Goal: Task Accomplishment & Management: Manage account settings

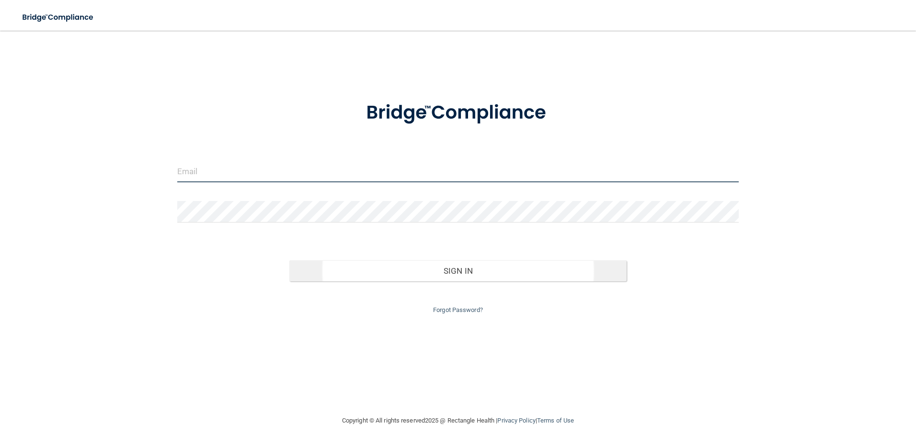
type input "[EMAIL_ADDRESS][DOMAIN_NAME]"
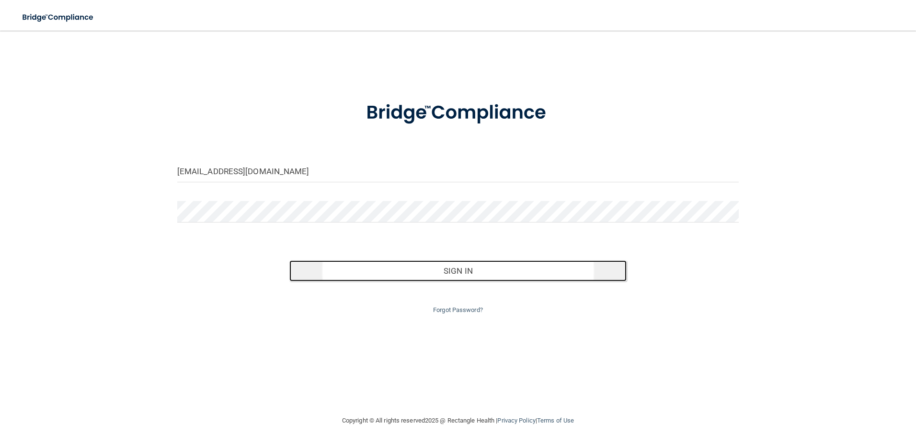
click at [392, 268] on button "Sign In" at bounding box center [457, 271] width 337 height 21
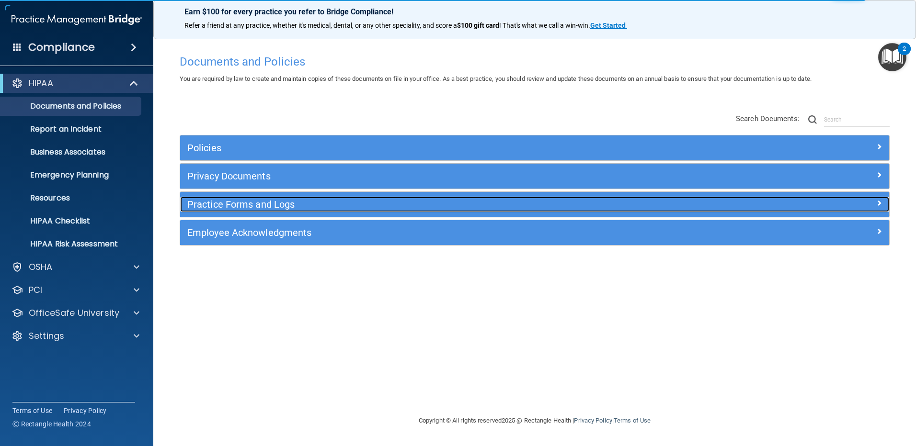
click at [222, 205] on h5 "Practice Forms and Logs" at bounding box center [445, 204] width 517 height 11
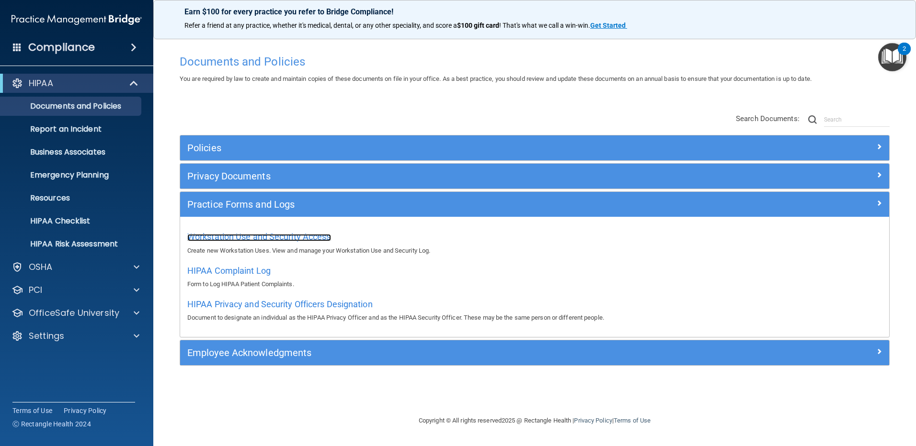
click at [222, 233] on span "Workstation Use and Security Access" at bounding box center [259, 237] width 144 height 10
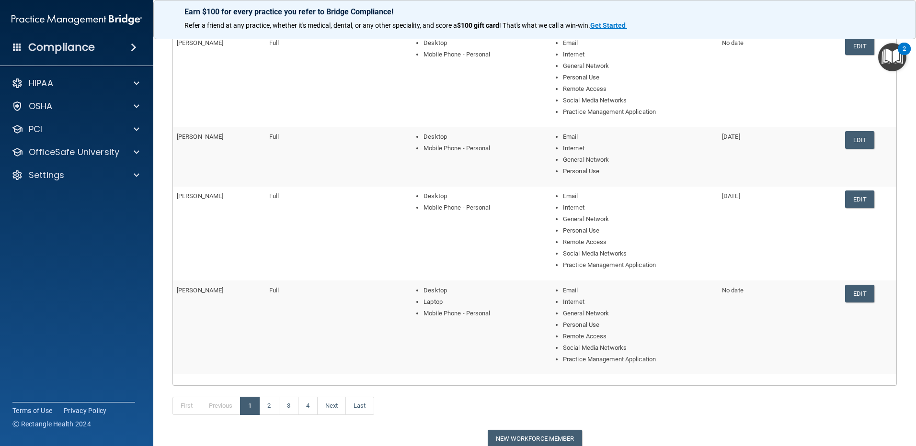
scroll to position [239, 0]
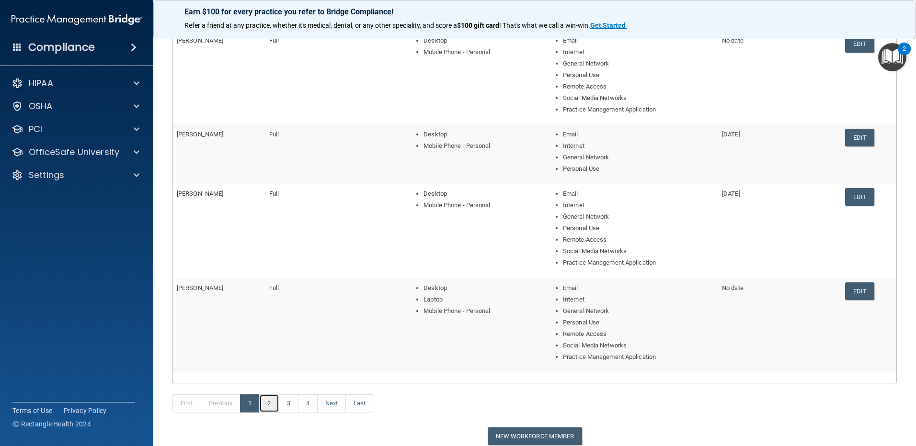
click at [273, 404] on link "2" at bounding box center [269, 404] width 20 height 18
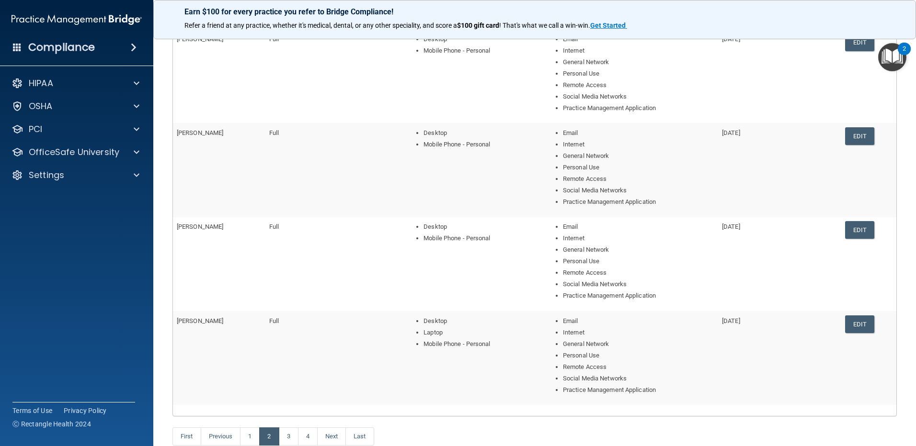
scroll to position [287, 0]
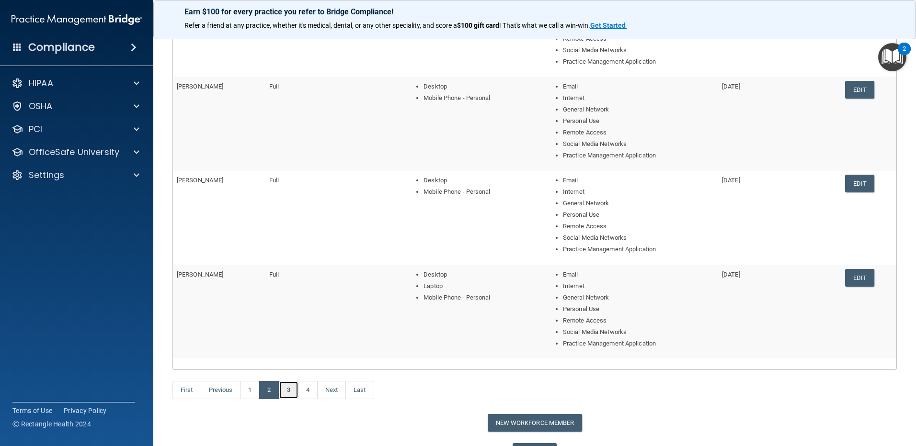
click at [294, 387] on link "3" at bounding box center [289, 390] width 20 height 18
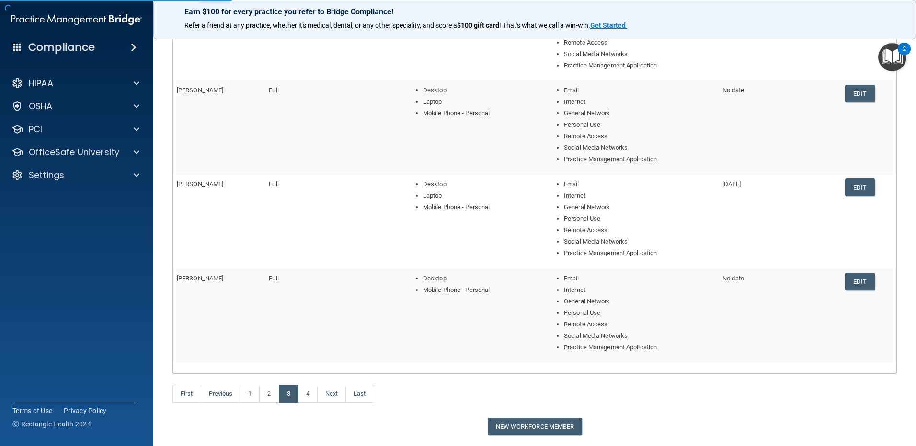
scroll to position [287, 0]
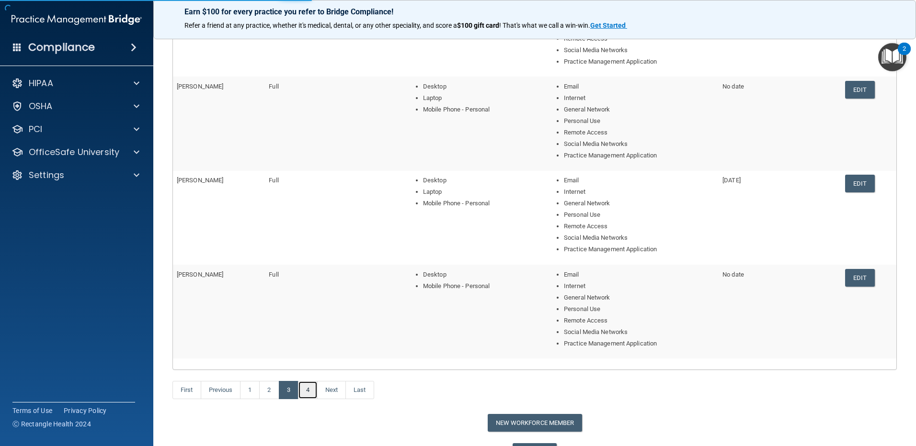
click at [312, 385] on link "4" at bounding box center [308, 390] width 20 height 18
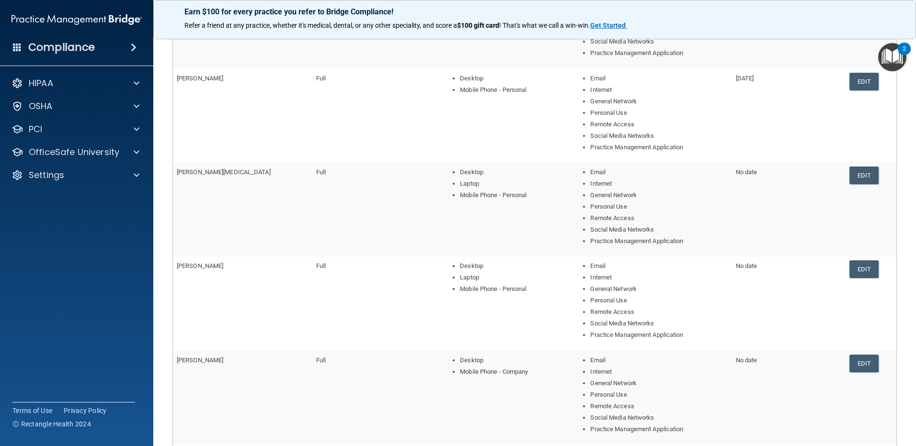
scroll to position [239, 0]
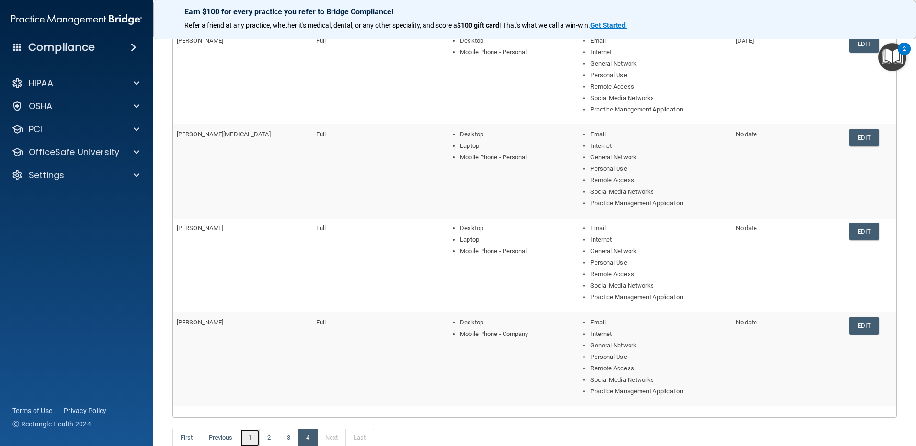
click at [251, 436] on link "1" at bounding box center [250, 438] width 20 height 18
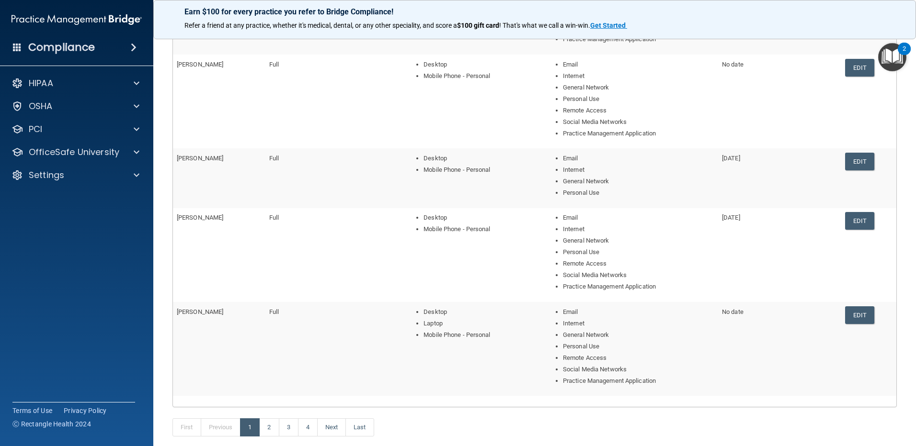
scroll to position [306, 0]
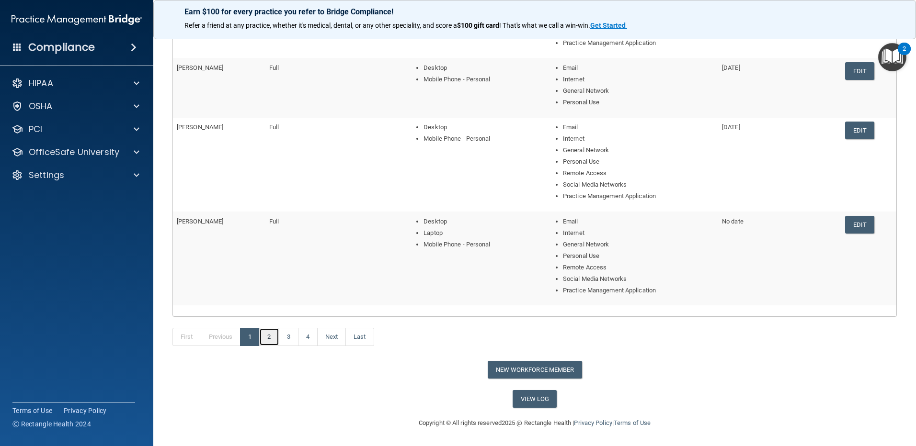
click at [274, 338] on link "2" at bounding box center [269, 337] width 20 height 18
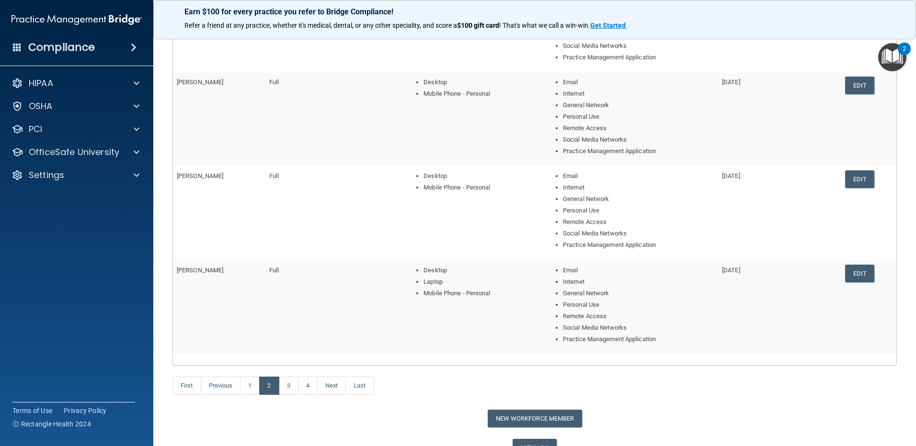
scroll to position [341, 0]
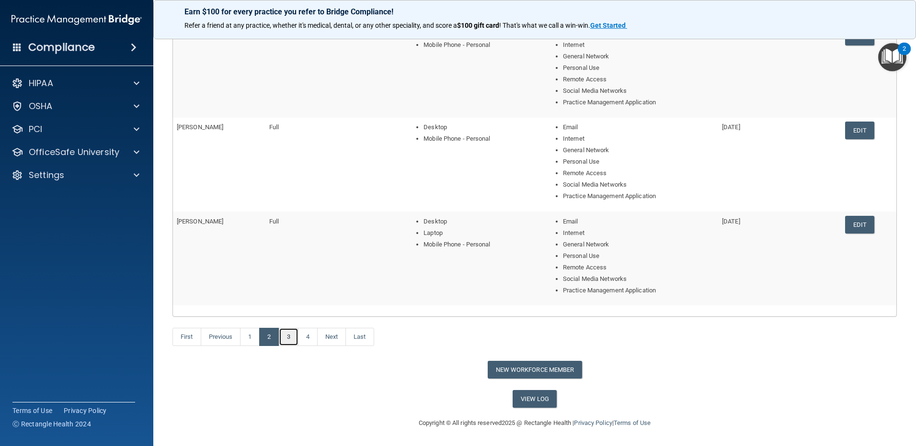
click at [295, 335] on link "3" at bounding box center [289, 337] width 20 height 18
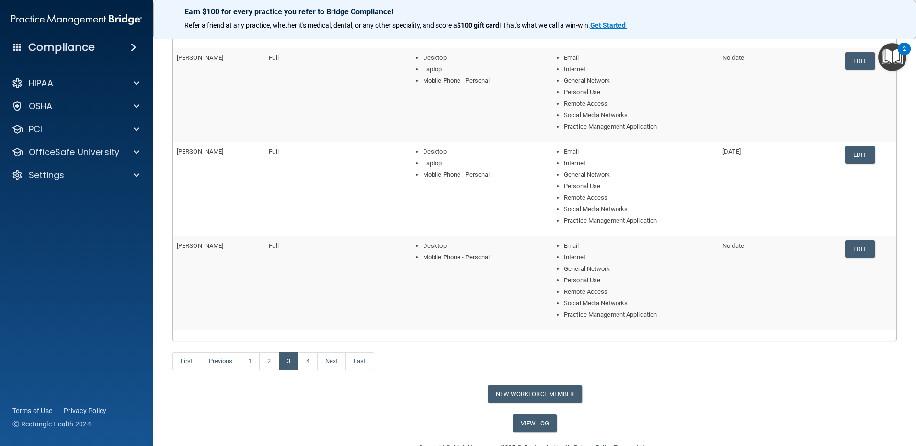
scroll to position [341, 0]
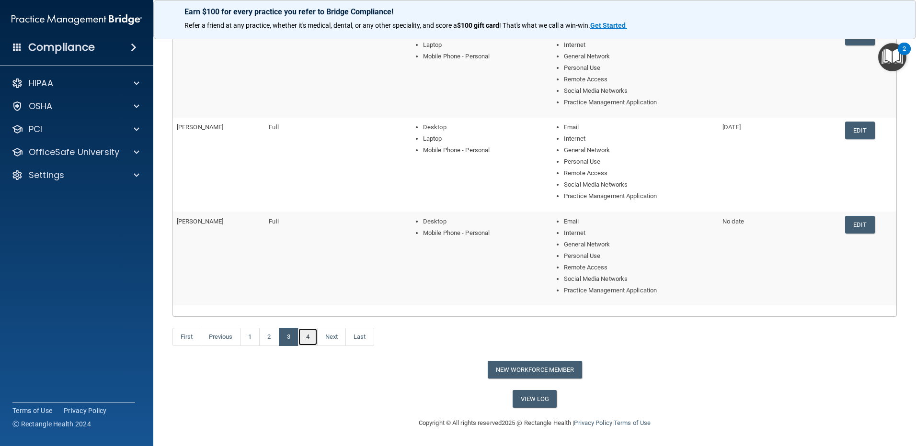
click at [311, 342] on link "4" at bounding box center [308, 337] width 20 height 18
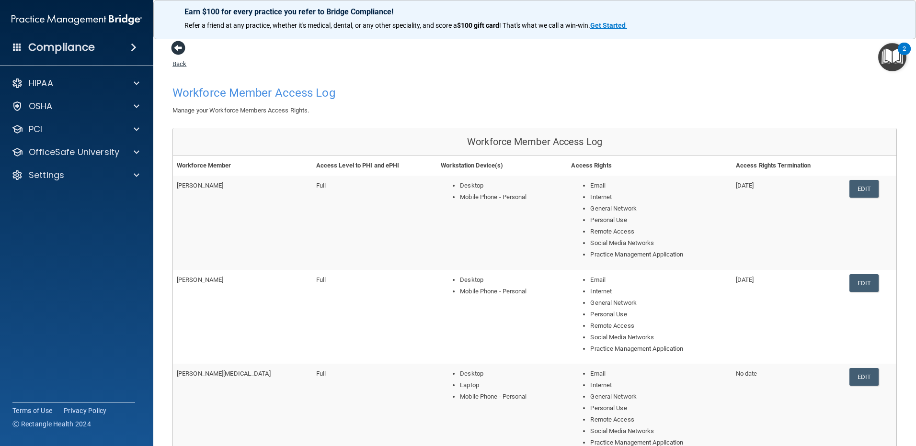
click at [174, 50] on span at bounding box center [178, 48] width 14 height 14
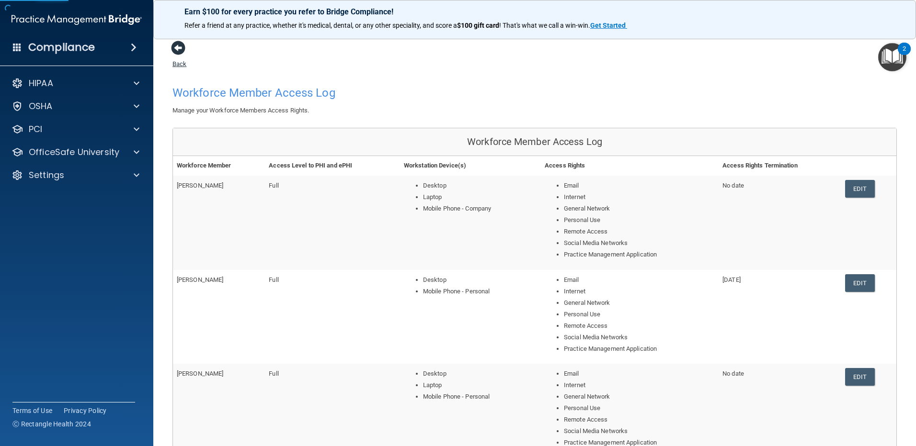
click at [180, 52] on span at bounding box center [178, 48] width 14 height 14
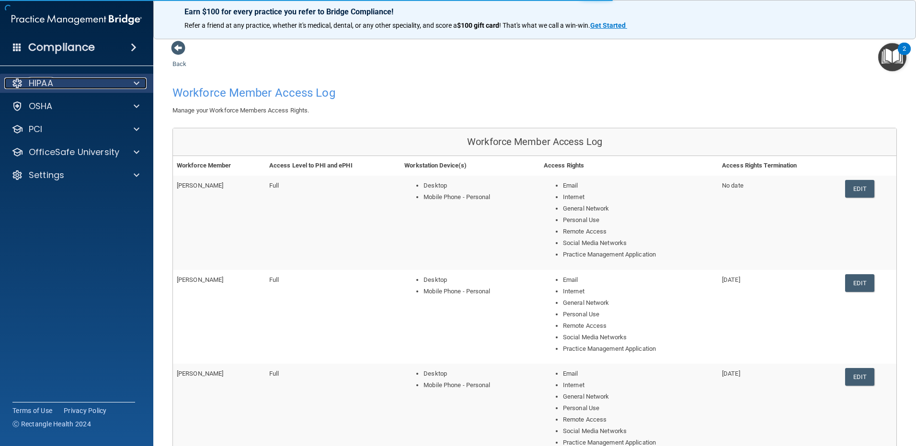
click at [79, 85] on div "HIPAA" at bounding box center [63, 83] width 119 height 11
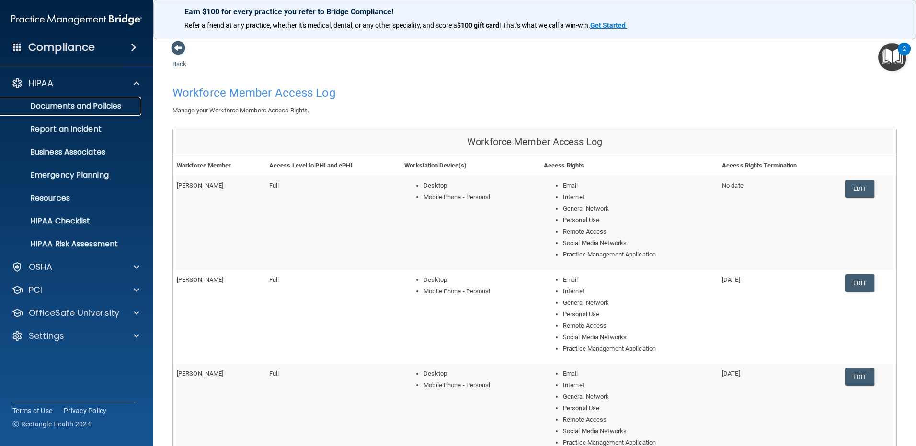
click at [91, 108] on p "Documents and Policies" at bounding box center [71, 107] width 131 height 10
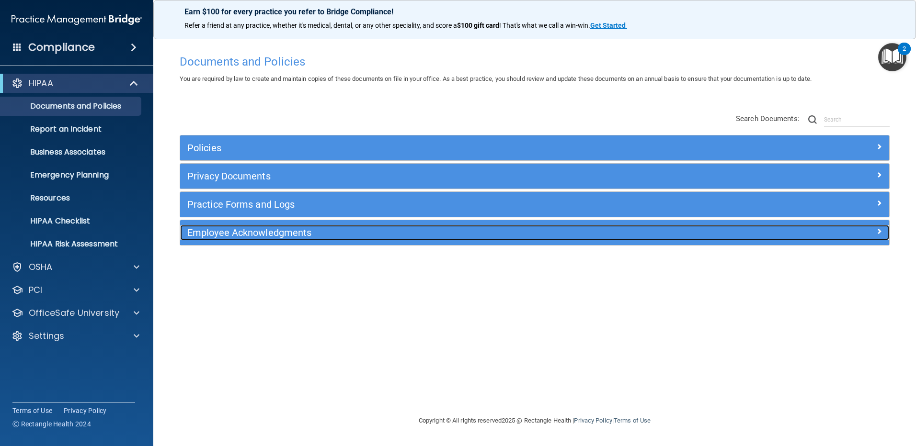
click at [224, 231] on h5 "Employee Acknowledgments" at bounding box center [445, 233] width 517 height 11
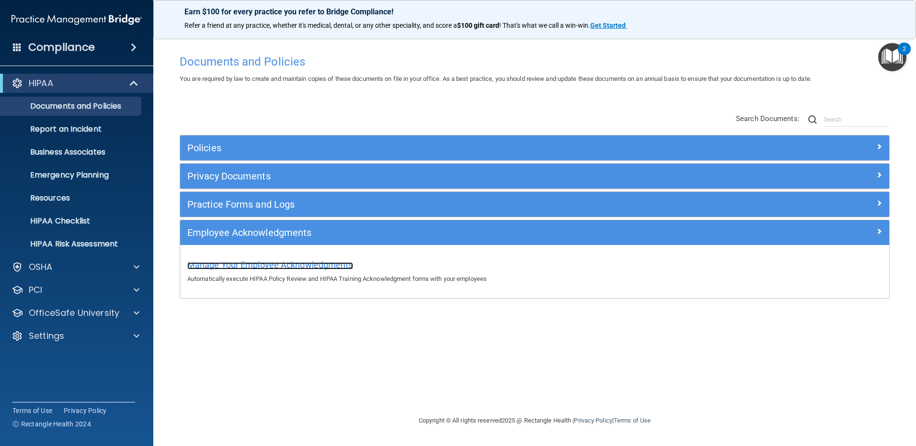
click at [260, 266] on span "Manage Your Employee Acknowledgments" at bounding box center [270, 265] width 166 height 10
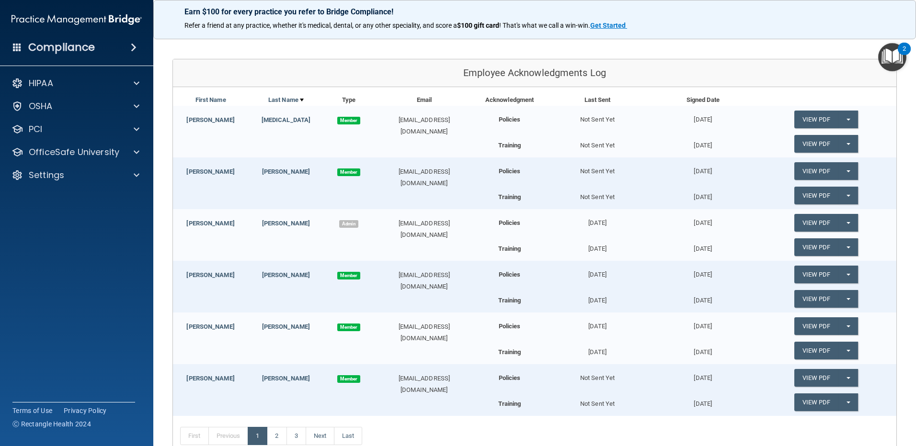
scroll to position [96, 0]
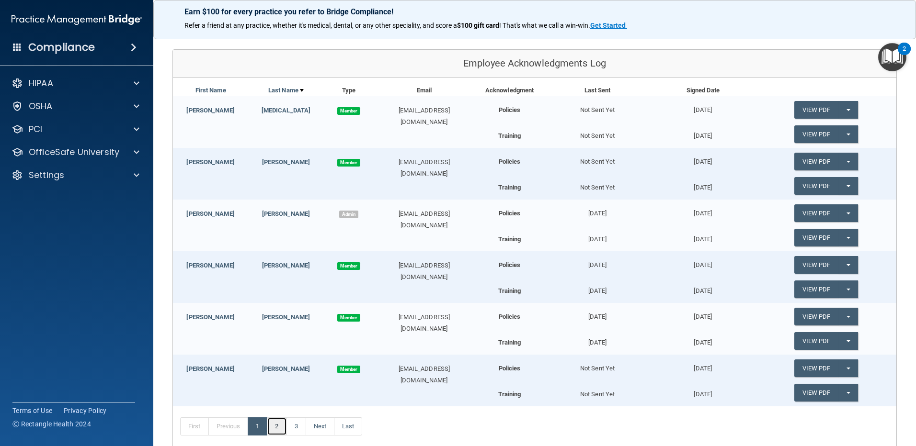
click at [276, 423] on link "2" at bounding box center [277, 427] width 20 height 18
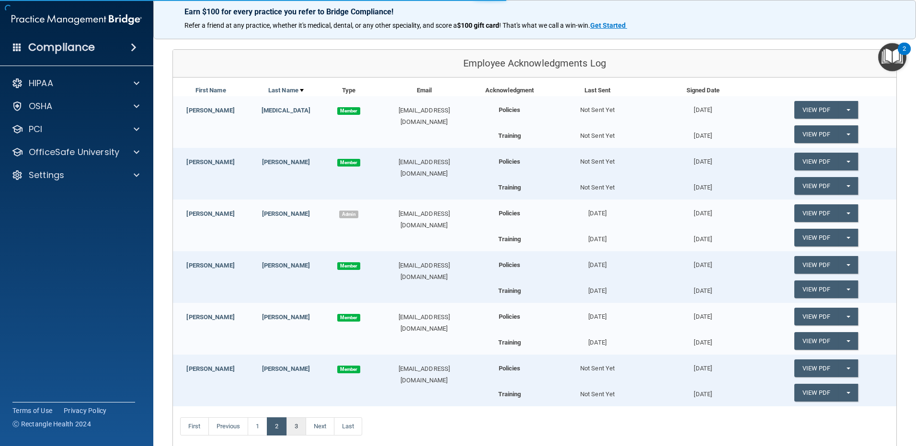
scroll to position [88, 0]
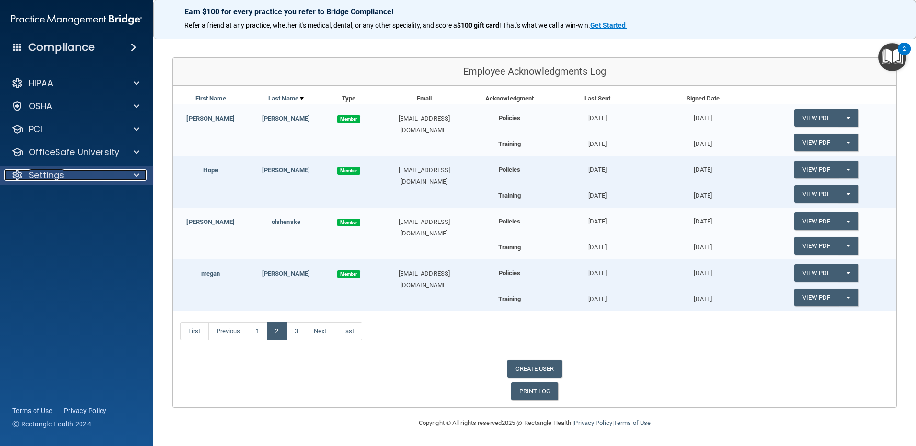
click at [82, 180] on div "Settings" at bounding box center [63, 175] width 119 height 11
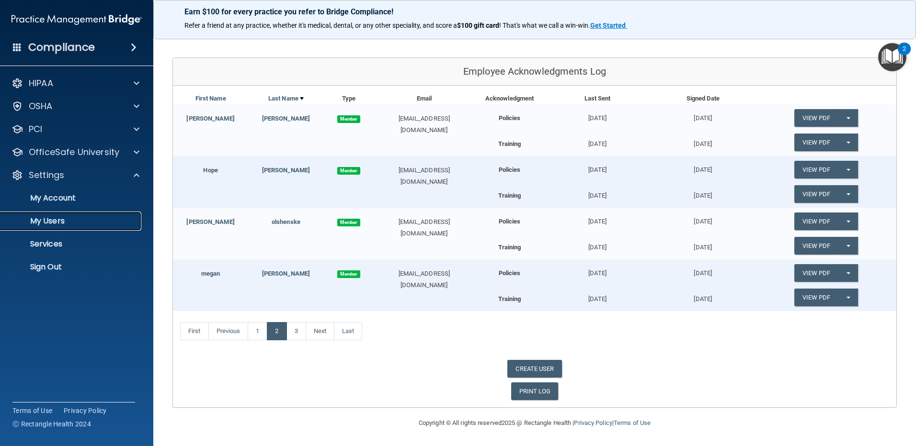
click at [59, 224] on p "My Users" at bounding box center [71, 222] width 131 height 10
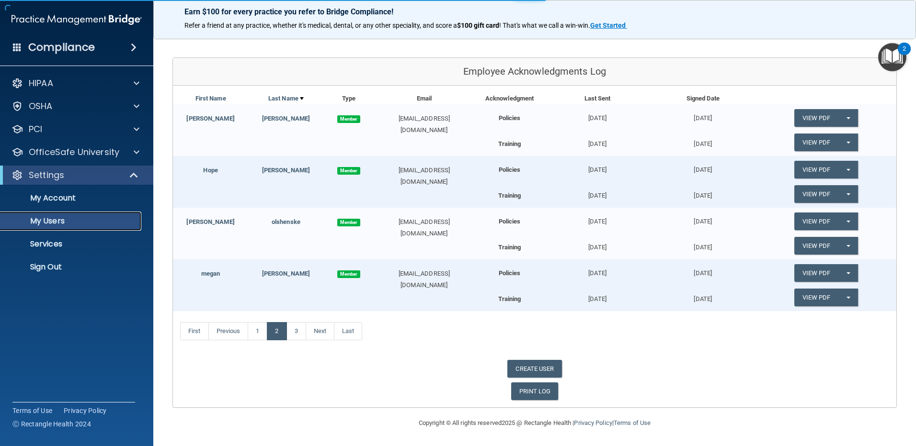
scroll to position [109, 0]
select select "20"
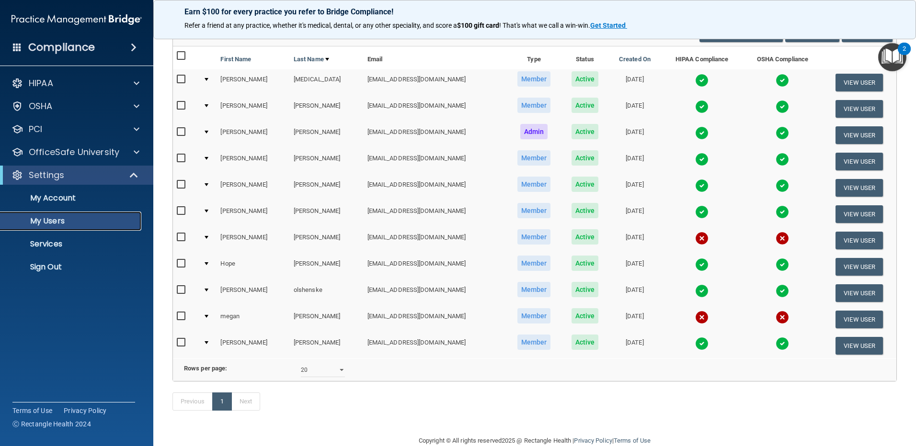
scroll to position [96, 0]
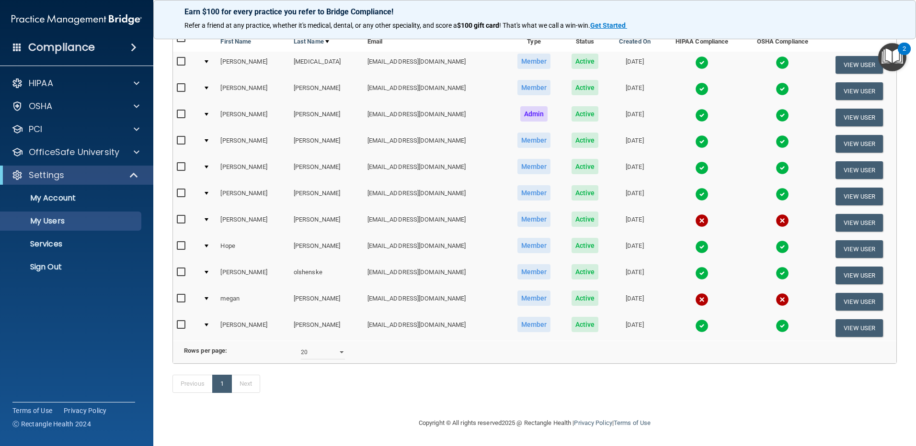
click at [177, 218] on input "checkbox" at bounding box center [182, 220] width 11 height 8
checkbox input "true"
click at [181, 295] on input "checkbox" at bounding box center [182, 299] width 11 height 8
checkbox input "true"
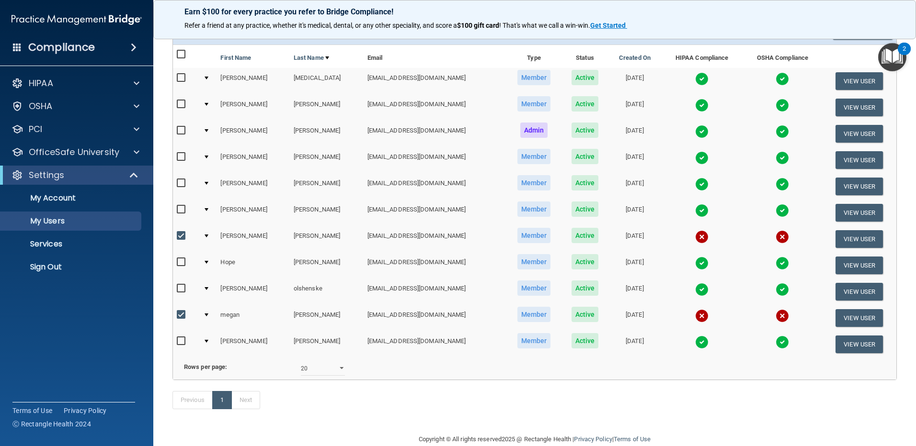
scroll to position [62, 0]
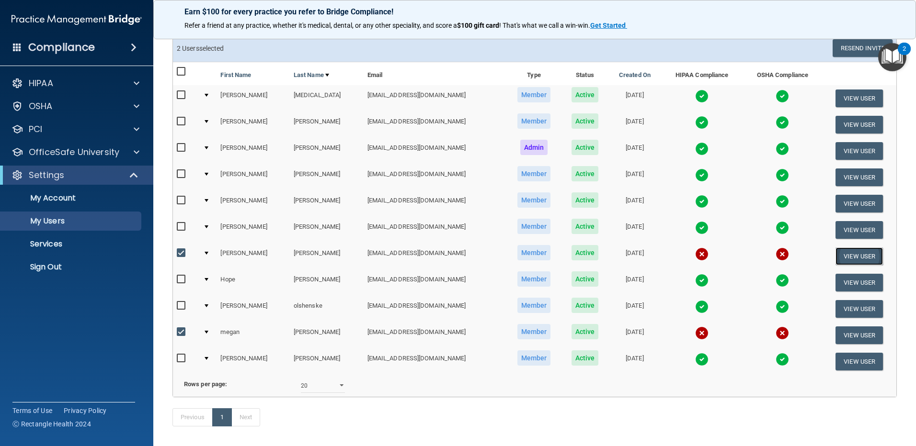
click at [854, 254] on button "View User" at bounding box center [858, 257] width 47 height 18
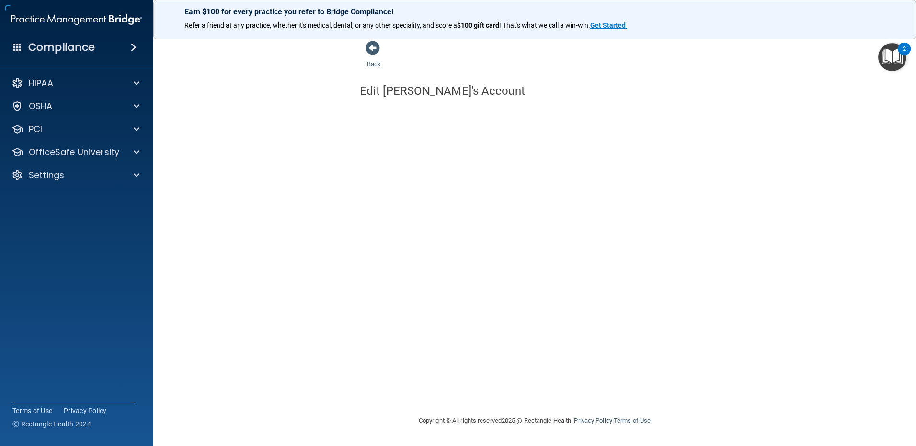
select select "practice_member"
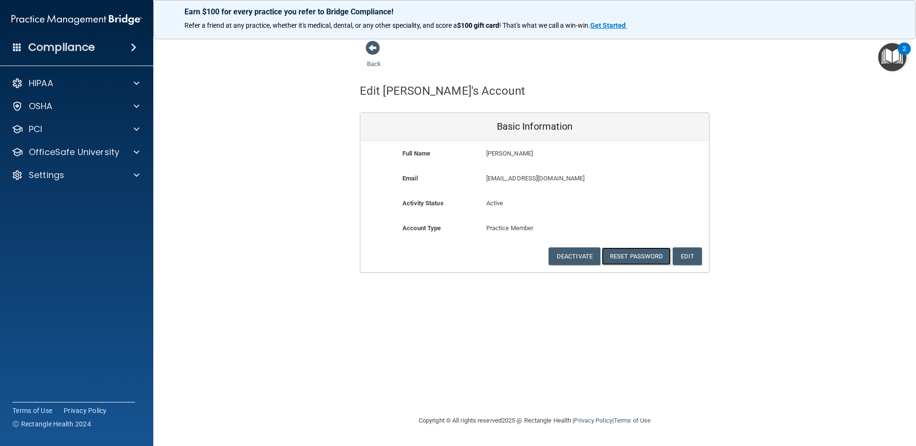
drag, startPoint x: 616, startPoint y: 255, endPoint x: 656, endPoint y: 309, distance: 67.7
click at [656, 309] on div "Back Edit heather's Account Basic Information Full Name heather lewandowski hea…" at bounding box center [534, 222] width 724 height 365
click at [683, 251] on button "Edit" at bounding box center [687, 257] width 29 height 18
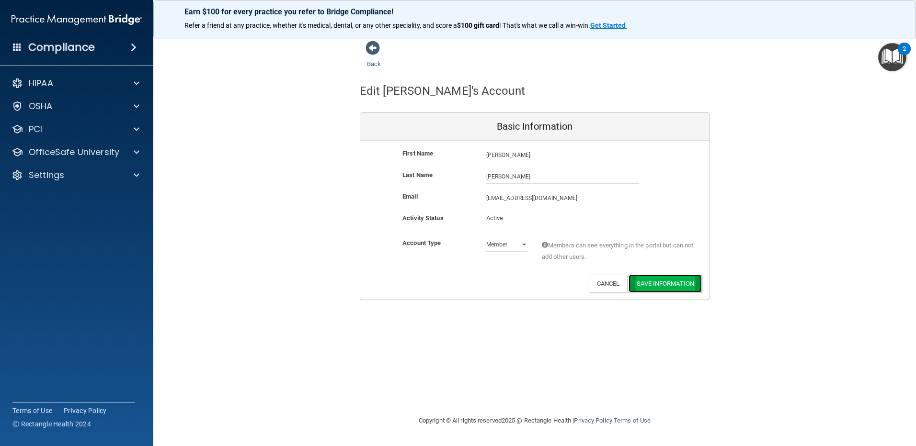
click at [664, 281] on button "Save Information" at bounding box center [664, 284] width 73 height 18
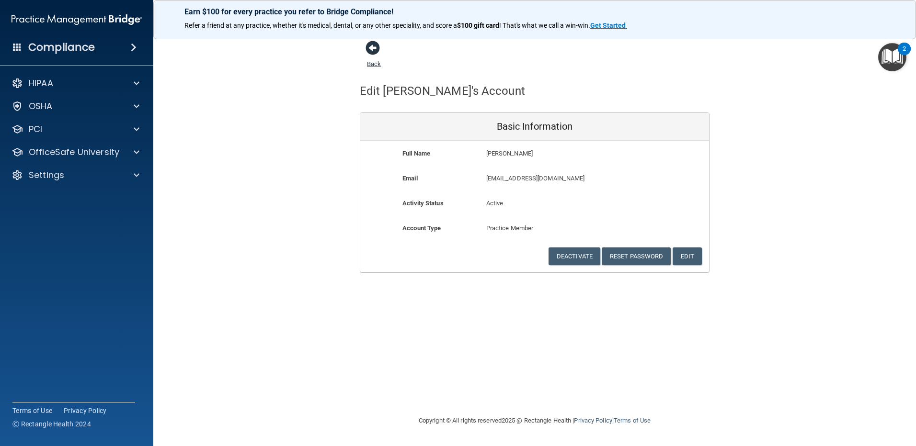
click at [376, 49] on span at bounding box center [372, 48] width 14 height 14
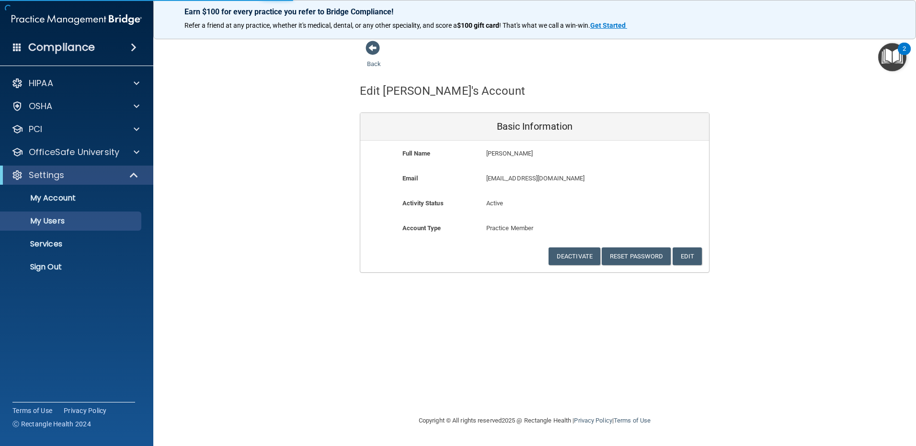
select select "20"
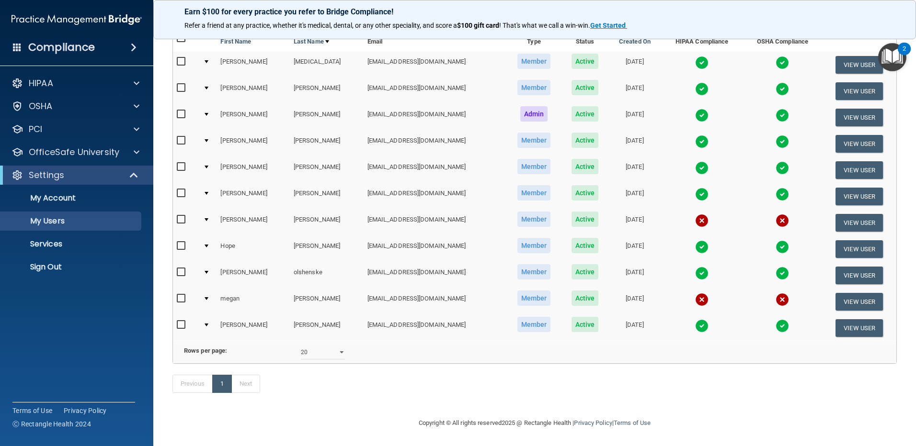
click at [179, 216] on input "checkbox" at bounding box center [182, 220] width 11 height 8
checkbox input "true"
click at [182, 296] on input "checkbox" at bounding box center [182, 299] width 11 height 8
checkbox input "true"
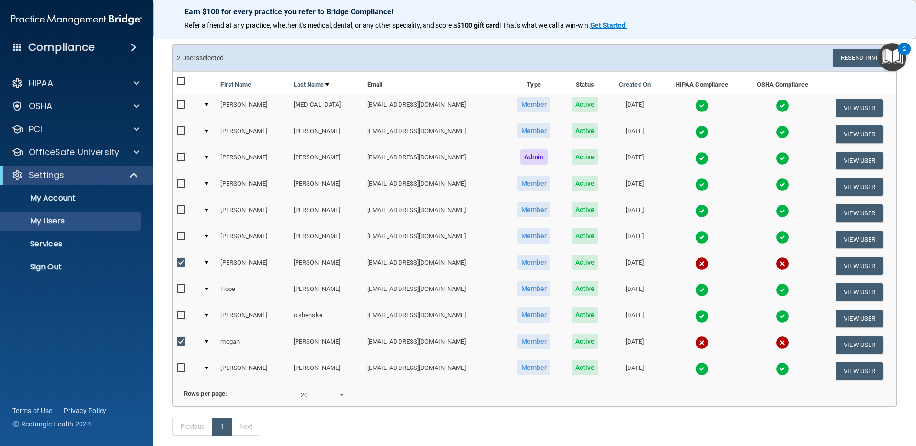
scroll to position [0, 0]
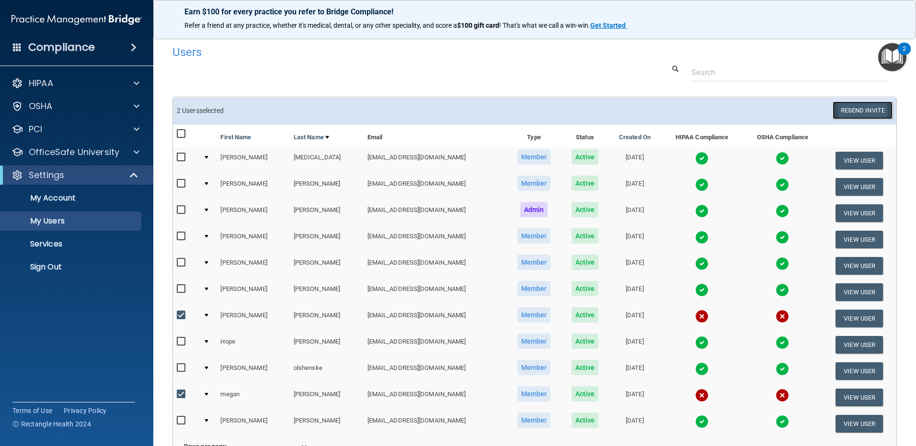
click at [861, 105] on button "Resend Invite" at bounding box center [862, 111] width 60 height 18
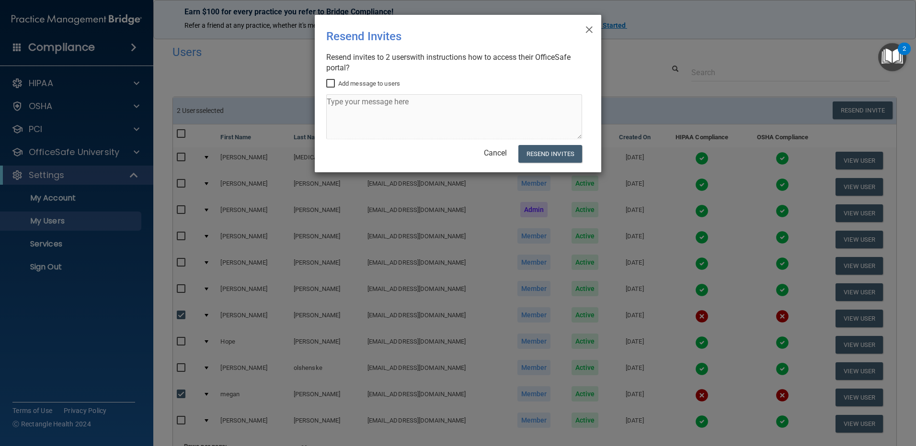
click at [333, 83] on input "Add message to users" at bounding box center [331, 84] width 11 height 8
checkbox input "true"
click at [356, 112] on textarea at bounding box center [454, 116] width 256 height 45
type textarea "let me know if you need help"
click at [553, 156] on button "Resend Invites" at bounding box center [550, 154] width 64 height 18
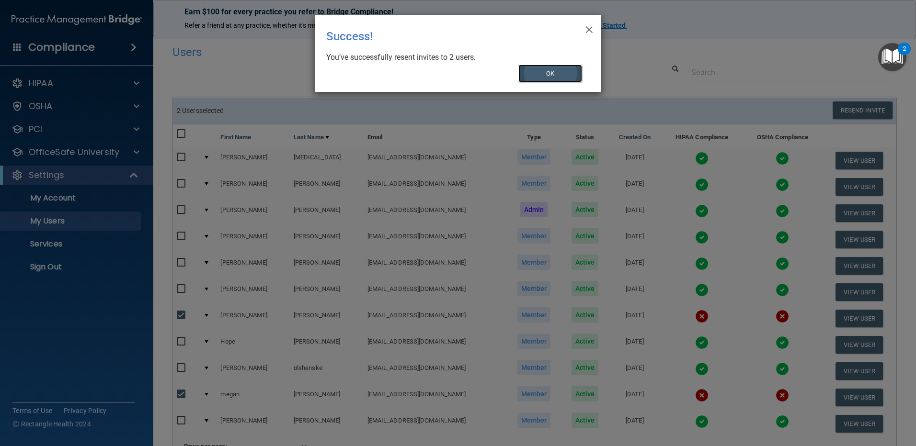
click at [560, 72] on button "OK" at bounding box center [550, 74] width 64 height 18
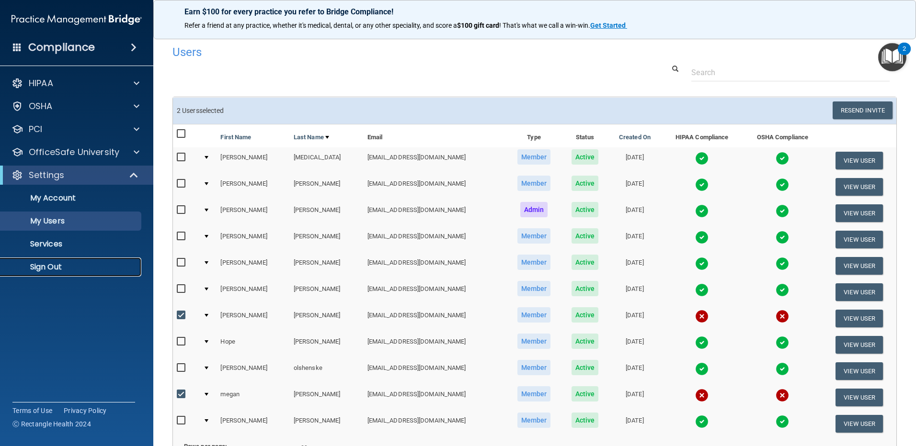
click at [46, 262] on p "Sign Out" at bounding box center [71, 267] width 131 height 10
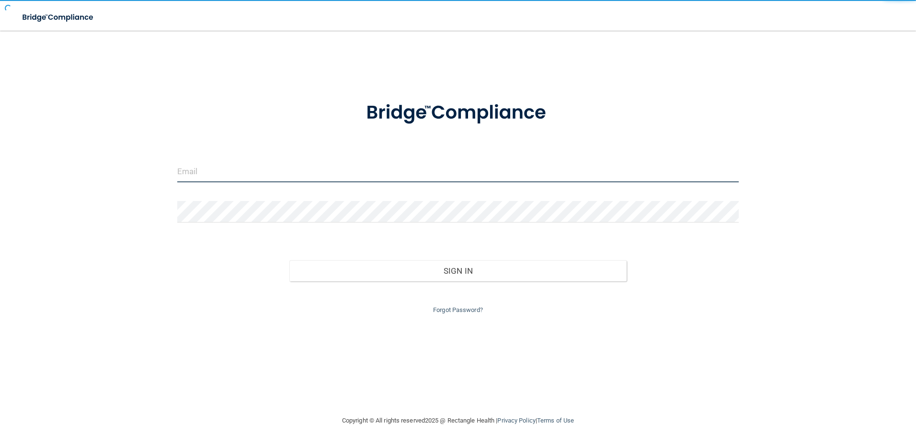
type input "[EMAIL_ADDRESS][DOMAIN_NAME]"
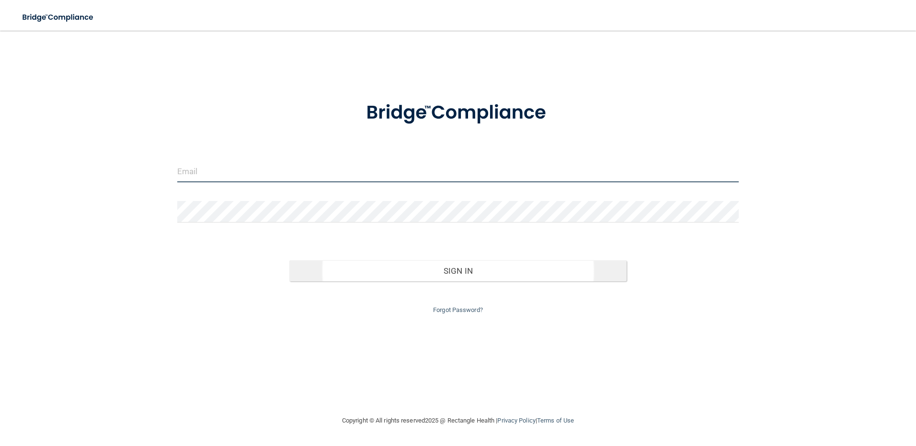
type input "[EMAIL_ADDRESS][DOMAIN_NAME]"
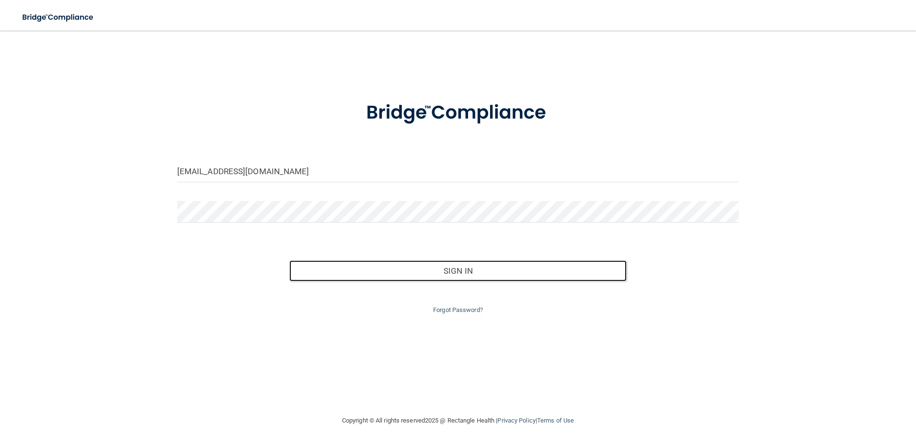
drag, startPoint x: 356, startPoint y: 267, endPoint x: 329, endPoint y: 252, distance: 30.9
click at [357, 266] on button "Sign In" at bounding box center [457, 271] width 337 height 21
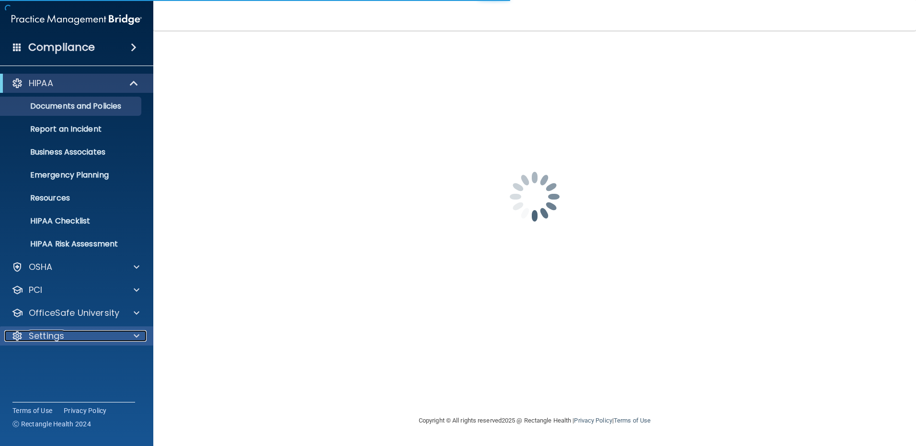
click at [38, 331] on p "Settings" at bounding box center [46, 336] width 35 height 11
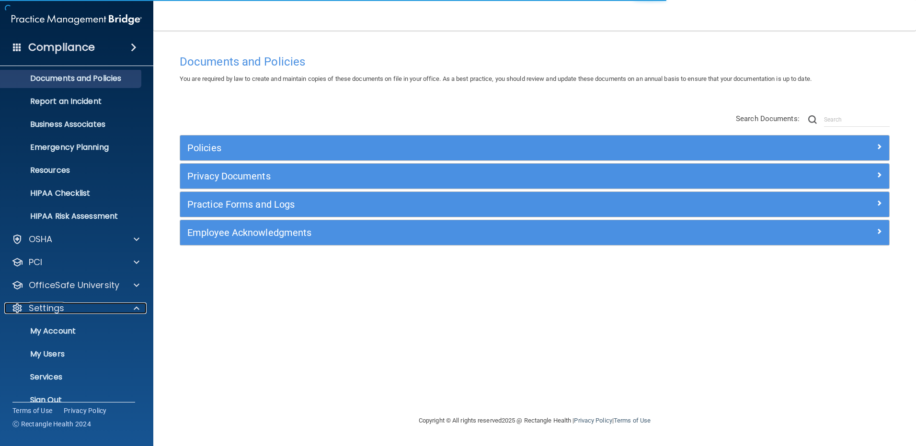
scroll to position [43, 0]
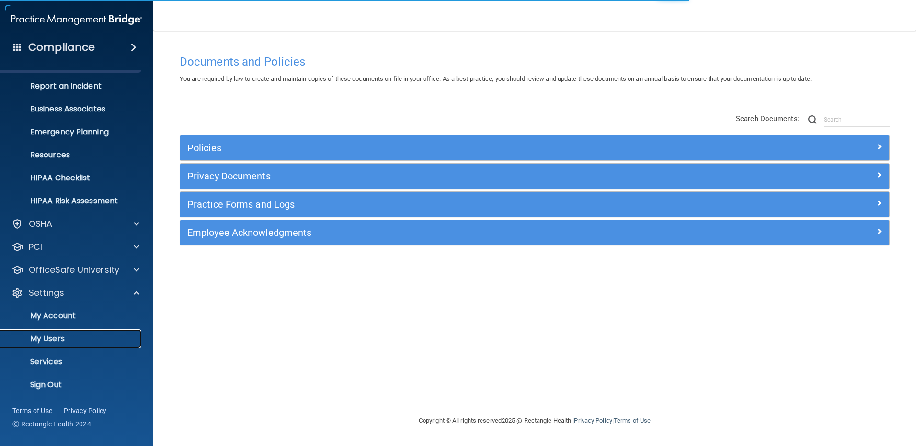
click at [47, 341] on p "My Users" at bounding box center [71, 339] width 131 height 10
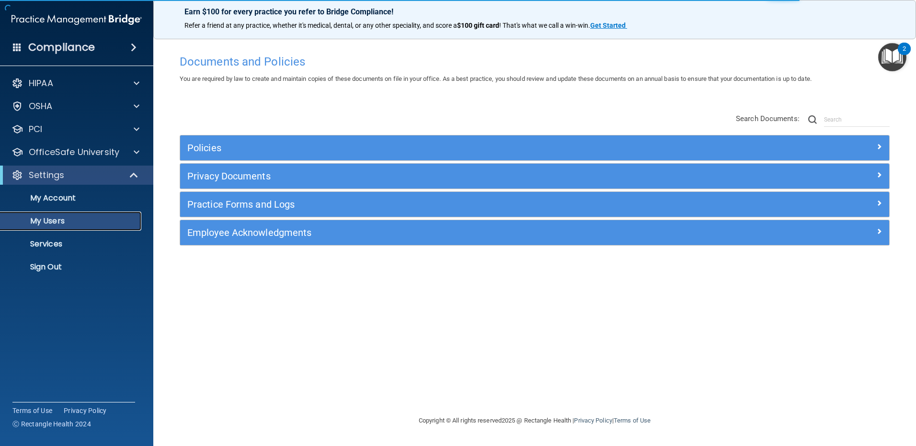
select select "20"
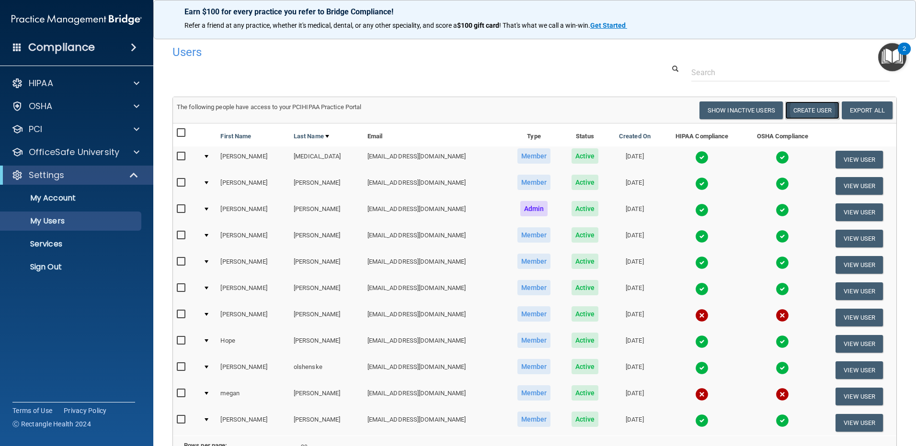
click at [811, 107] on button "Create User" at bounding box center [812, 111] width 54 height 18
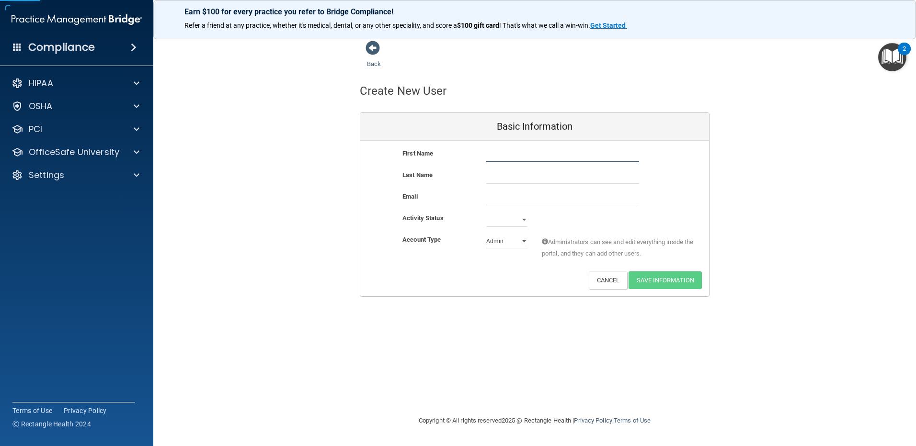
click at [536, 157] on input "text" at bounding box center [562, 155] width 153 height 14
type input "[PERSON_NAME]"
type input "s"
type input "[PERSON_NAME]"
click at [491, 155] on input "[PERSON_NAME]" at bounding box center [562, 155] width 153 height 14
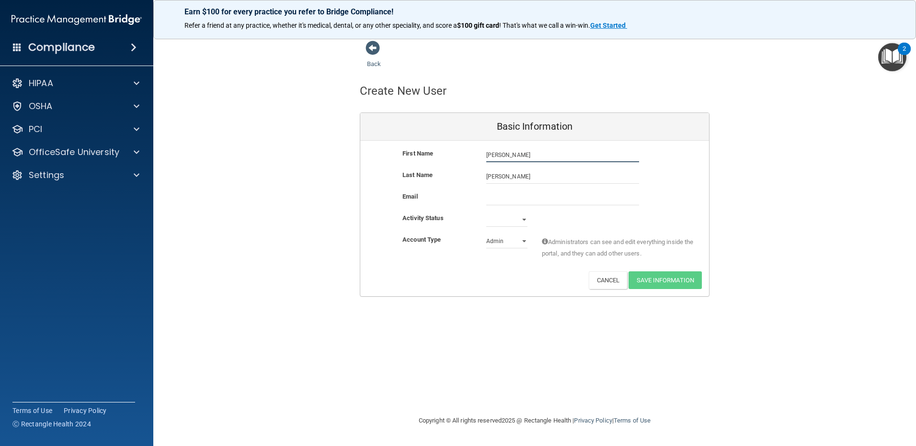
type input "[PERSON_NAME]"
click at [506, 194] on input "email" at bounding box center [562, 198] width 153 height 14
type input "[EMAIL_ADDRESS][DOMAIN_NAME]"
click at [513, 217] on select "Active Inactive" at bounding box center [506, 220] width 41 height 14
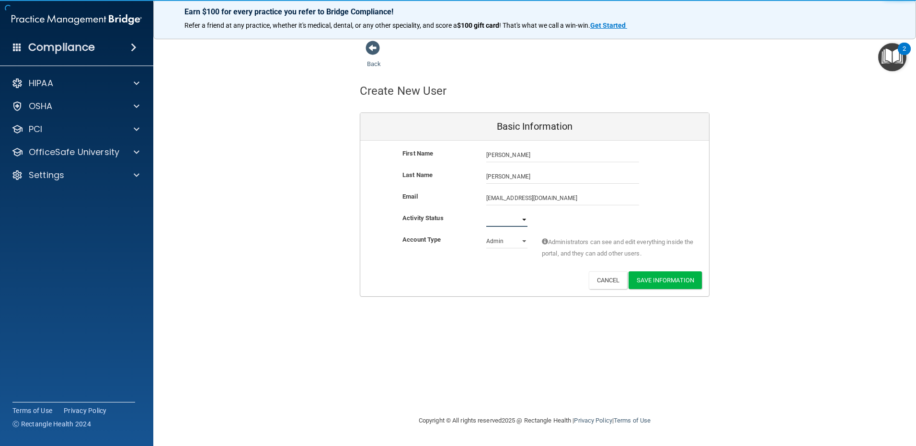
select select "active"
click at [486, 213] on select "Active Inactive" at bounding box center [506, 220] width 41 height 14
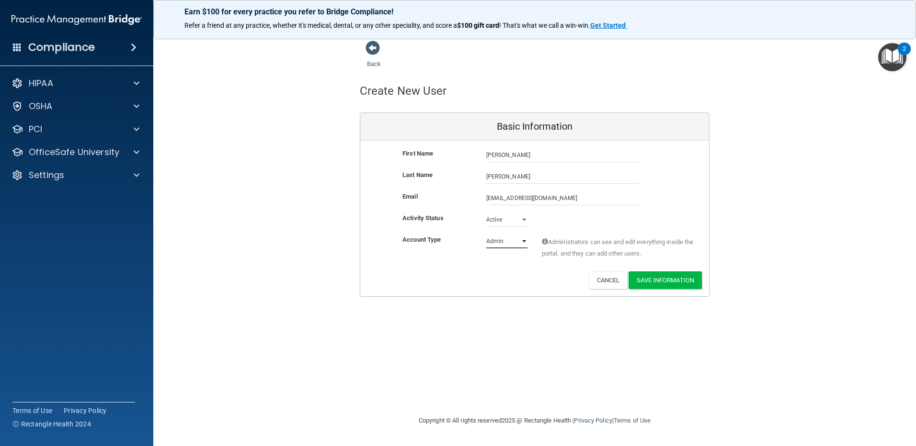
click at [510, 244] on select "Admin Member" at bounding box center [506, 241] width 41 height 14
select select "practice_member"
click at [486, 234] on select "Admin Member" at bounding box center [506, 241] width 41 height 14
click at [664, 275] on button "Save Information" at bounding box center [664, 281] width 73 height 18
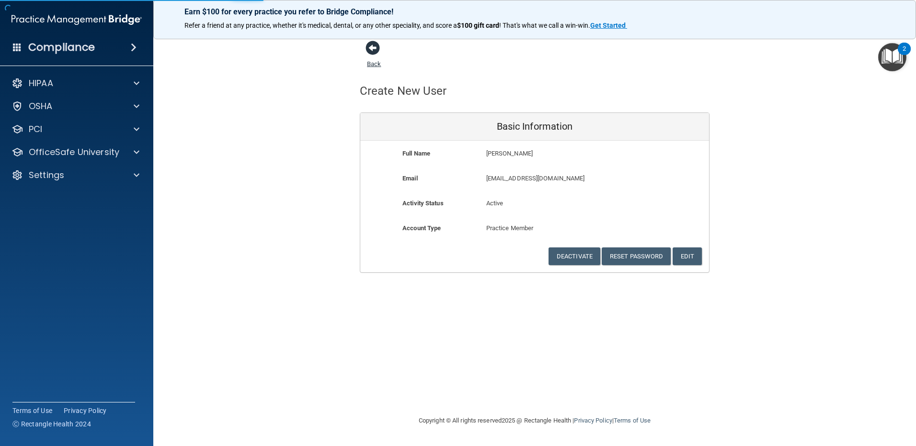
click at [373, 52] on span at bounding box center [372, 48] width 14 height 14
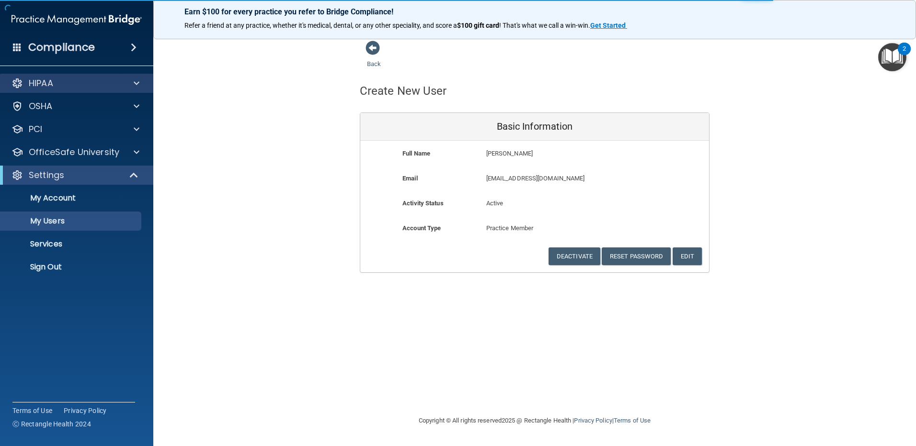
click at [47, 90] on div "HIPAA" at bounding box center [77, 83] width 154 height 19
select select "20"
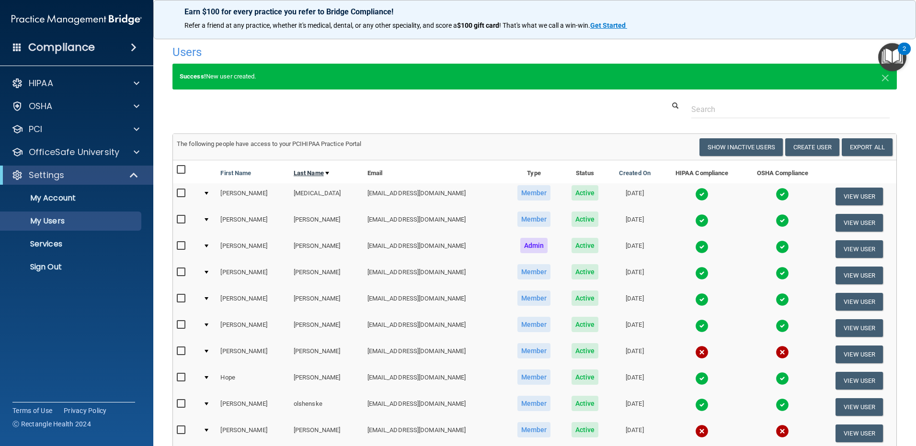
click at [294, 172] on link "Last Name" at bounding box center [311, 173] width 35 height 11
select select "20"
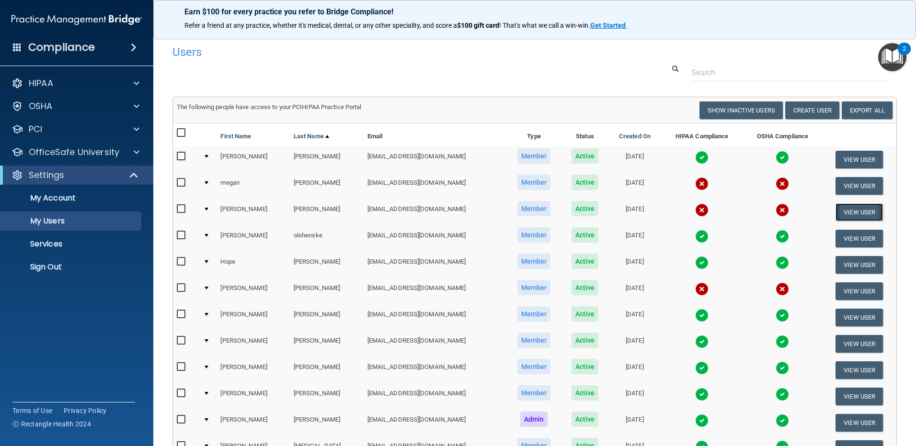
click at [850, 207] on button "View User" at bounding box center [858, 213] width 47 height 18
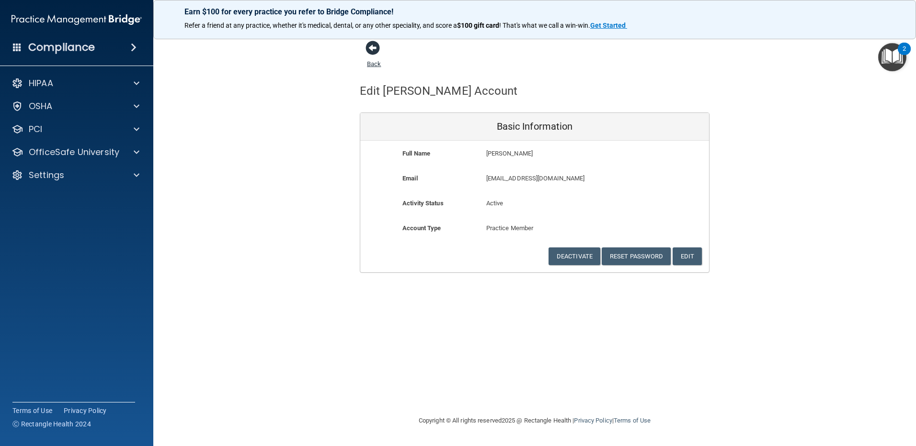
click at [372, 46] on span at bounding box center [372, 48] width 14 height 14
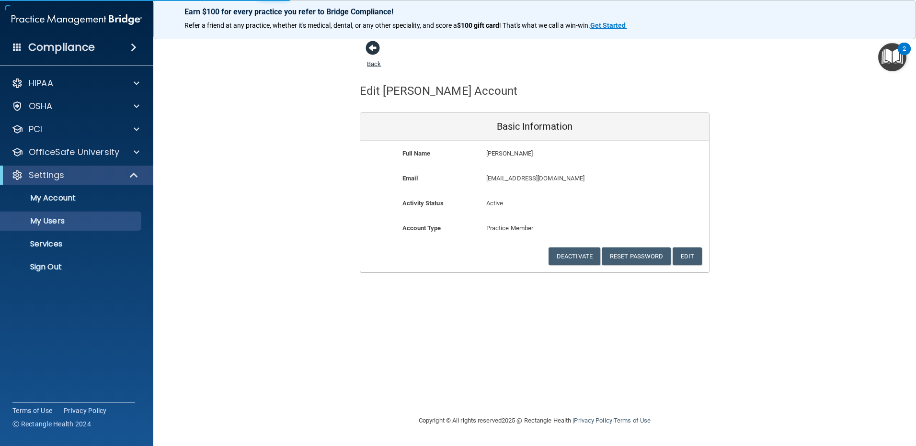
select select "20"
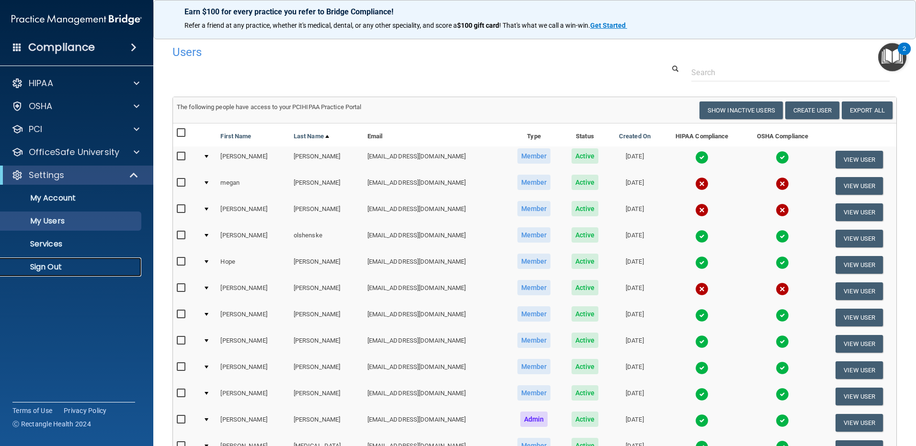
click at [44, 267] on p "Sign Out" at bounding box center [71, 267] width 131 height 10
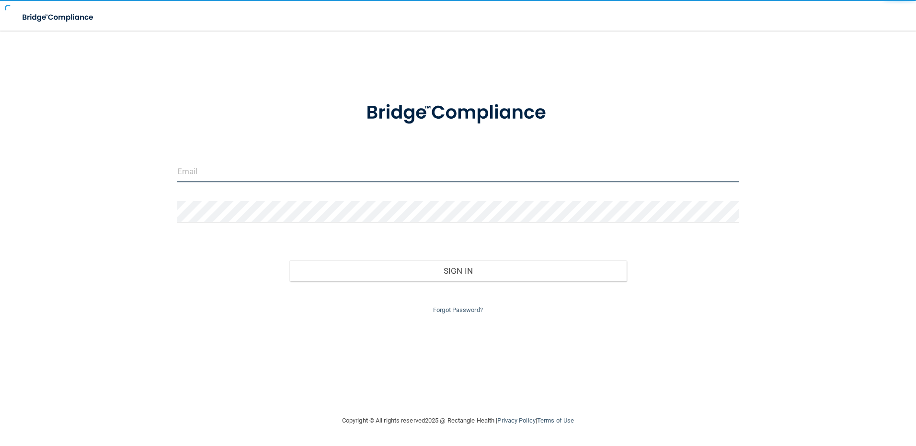
type input "[EMAIL_ADDRESS][DOMAIN_NAME]"
